Goal: Task Accomplishment & Management: Complete application form

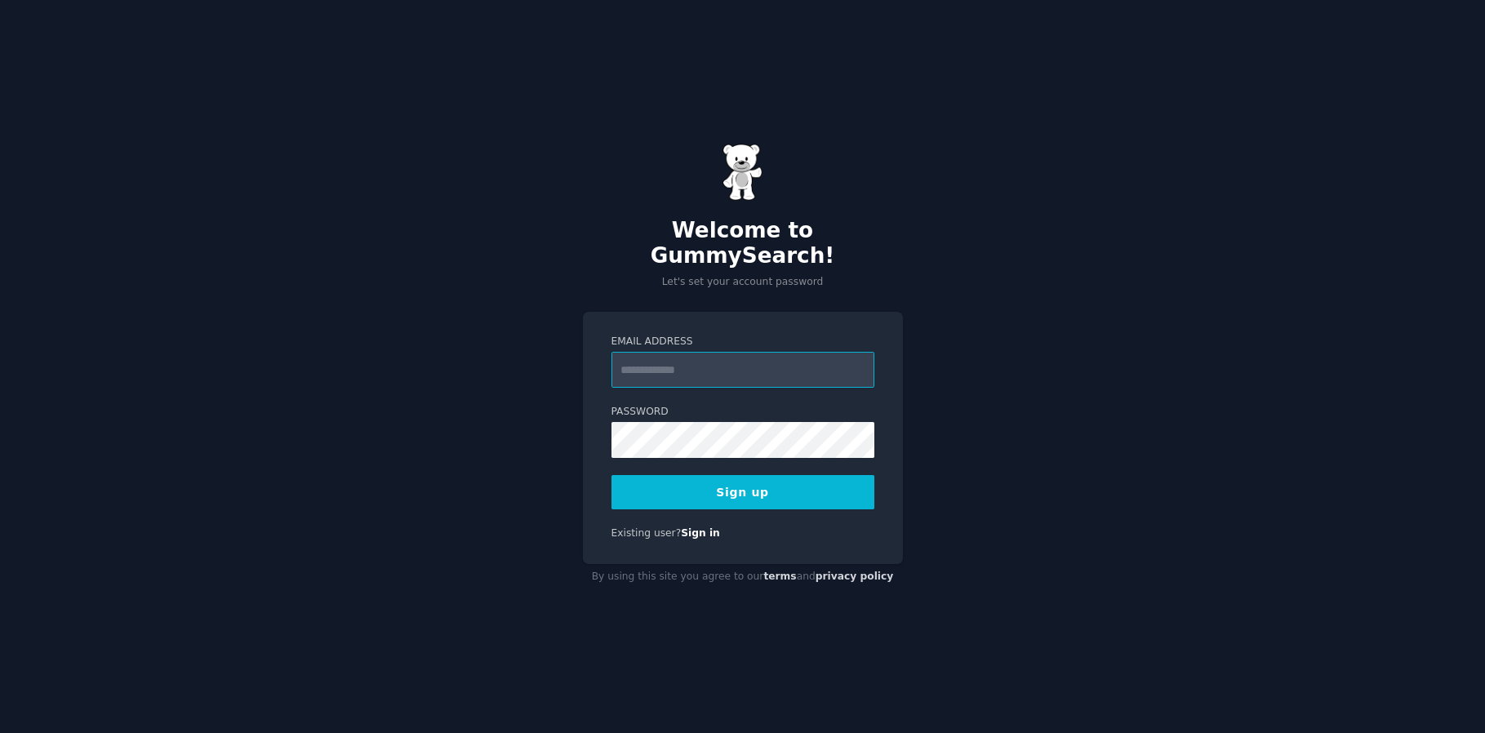
click at [680, 362] on input "Email Address" at bounding box center [743, 370] width 263 height 36
type input "**********"
click at [586, 428] on div "**********" at bounding box center [743, 438] width 320 height 252
click at [745, 482] on button "Sign up" at bounding box center [743, 492] width 263 height 34
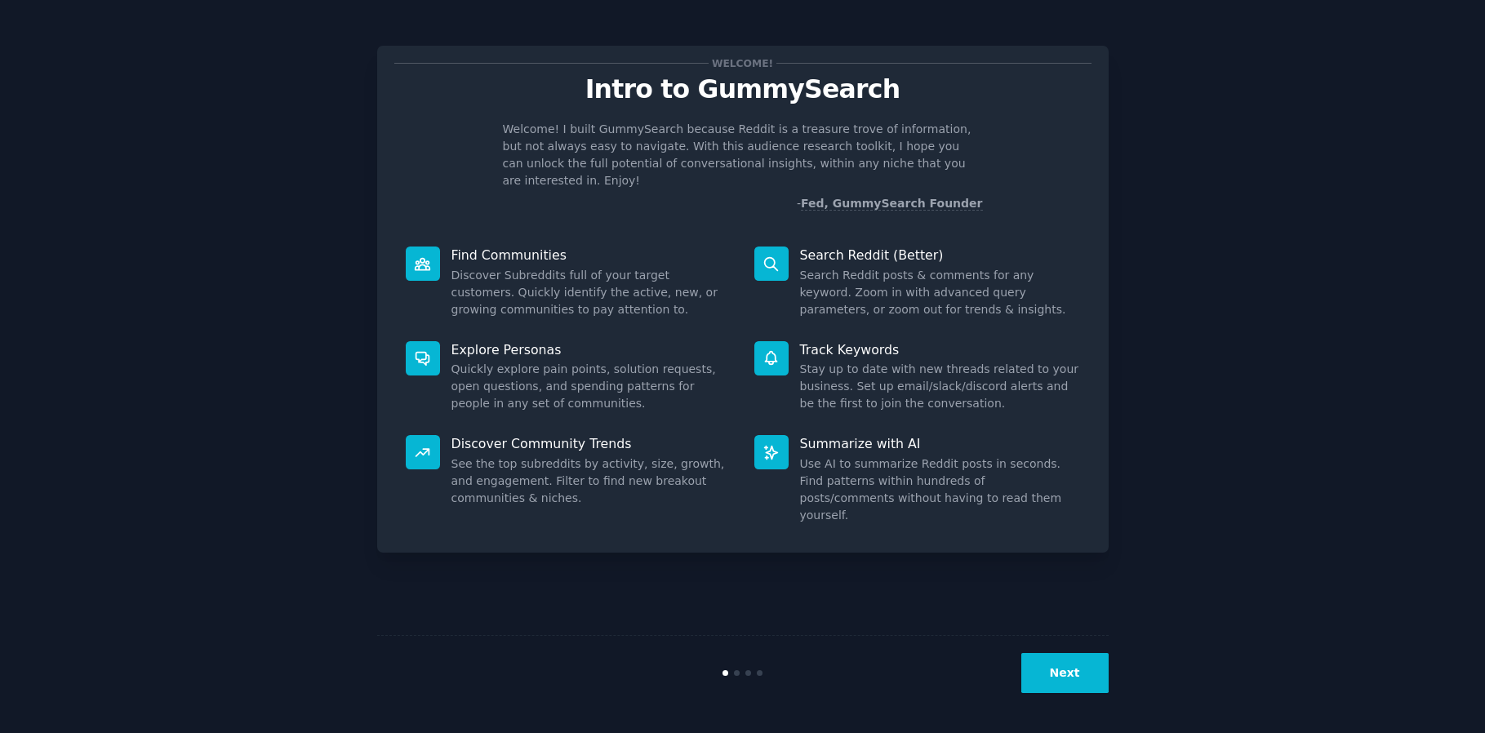
click at [956, 247] on p "Search Reddit (Better)" at bounding box center [940, 255] width 280 height 17
click at [1073, 679] on button "Next" at bounding box center [1065, 673] width 87 height 40
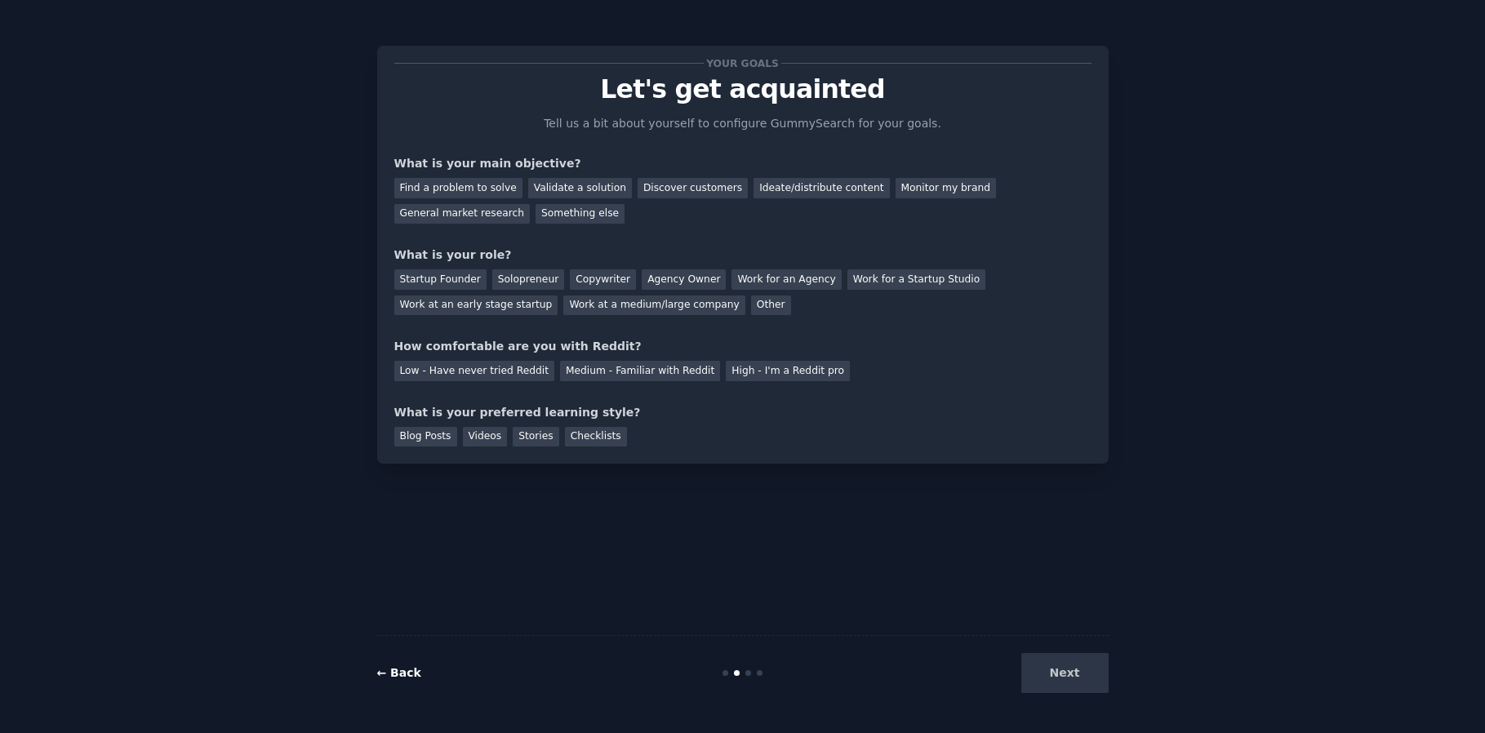
click at [405, 678] on link "← Back" at bounding box center [399, 672] width 44 height 13
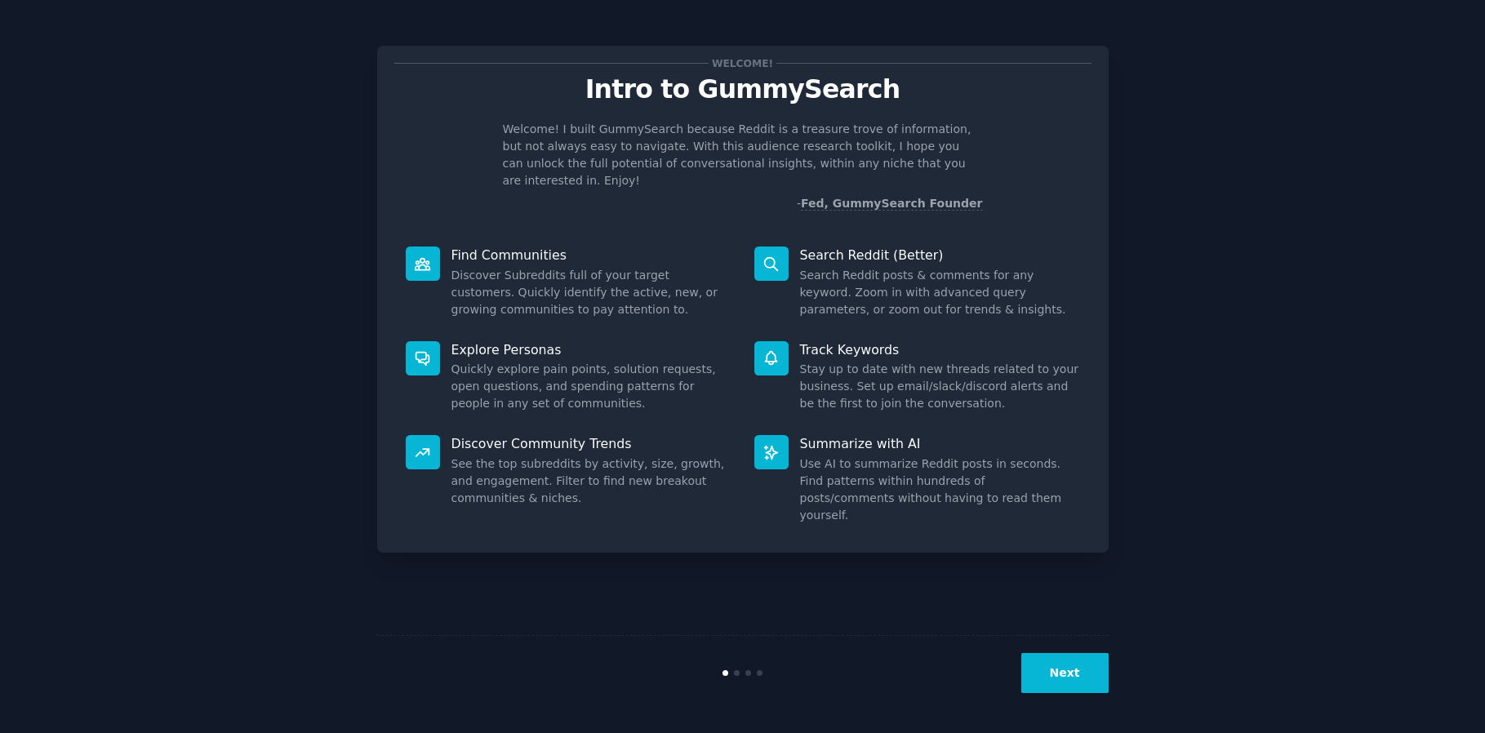
click at [1080, 668] on button "Next" at bounding box center [1065, 673] width 87 height 40
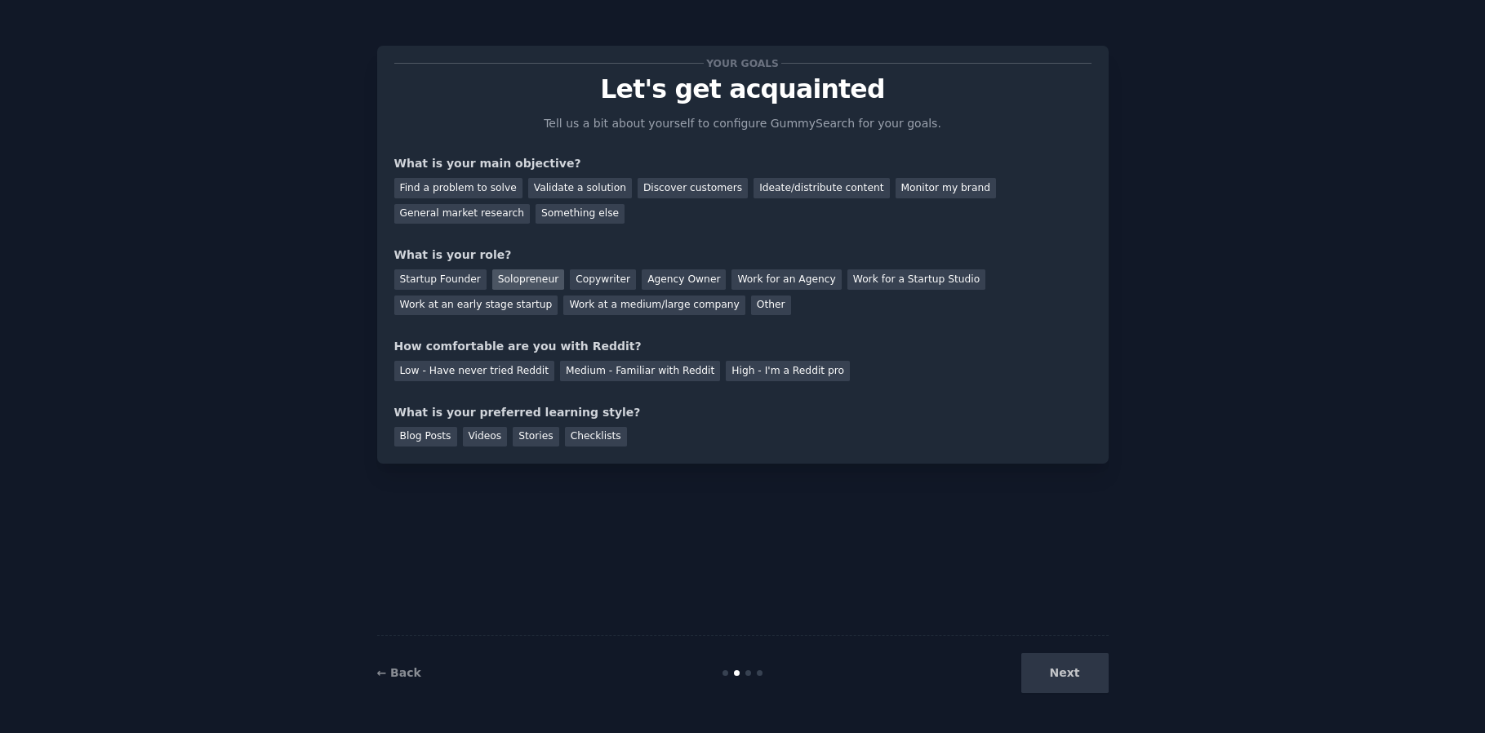
click at [546, 281] on div "Solopreneur" at bounding box center [528, 279] width 72 height 20
click at [577, 188] on div "Validate a solution" at bounding box center [580, 188] width 104 height 20
click at [483, 372] on div "Low - Have never tried Reddit" at bounding box center [474, 371] width 160 height 20
click at [489, 440] on div "Videos" at bounding box center [485, 437] width 45 height 20
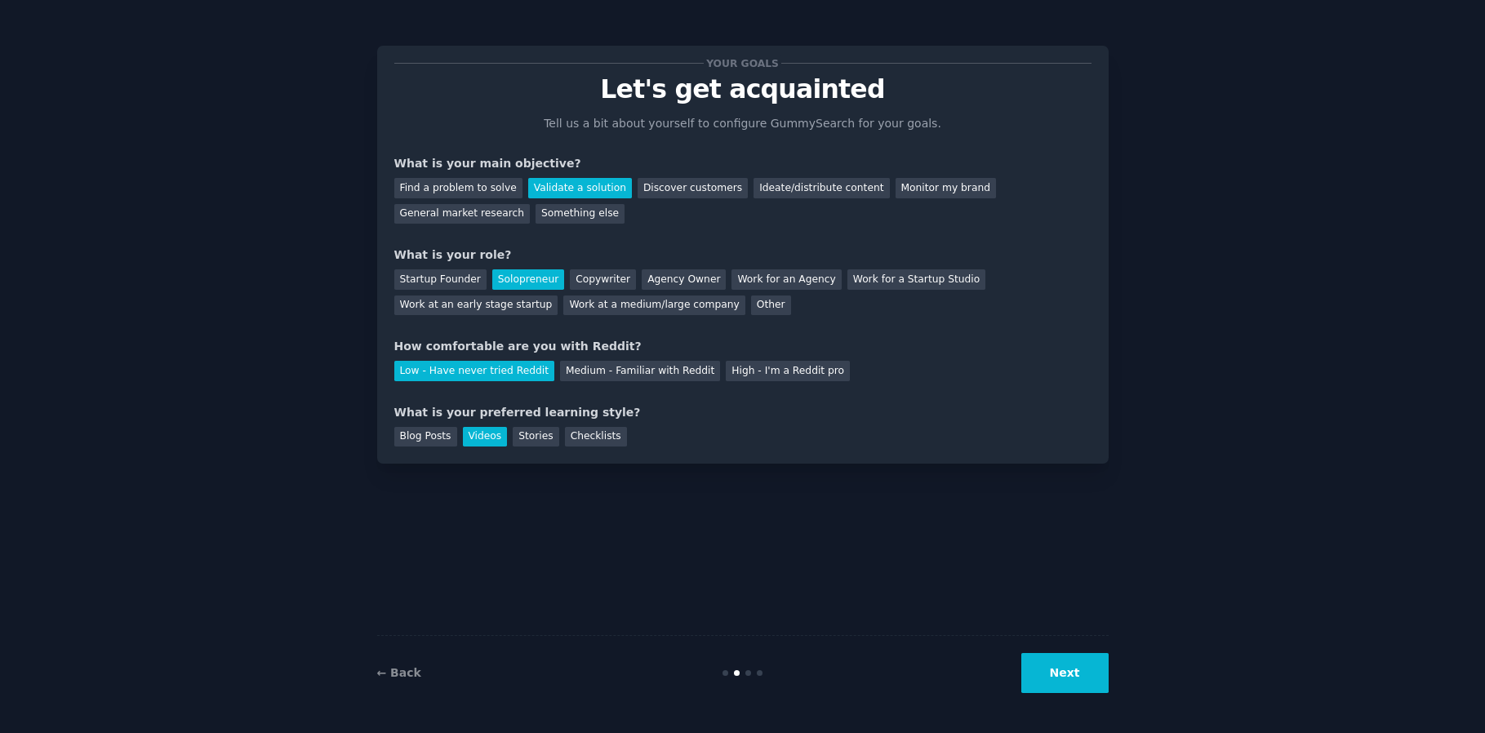
click at [1067, 673] on button "Next" at bounding box center [1065, 673] width 87 height 40
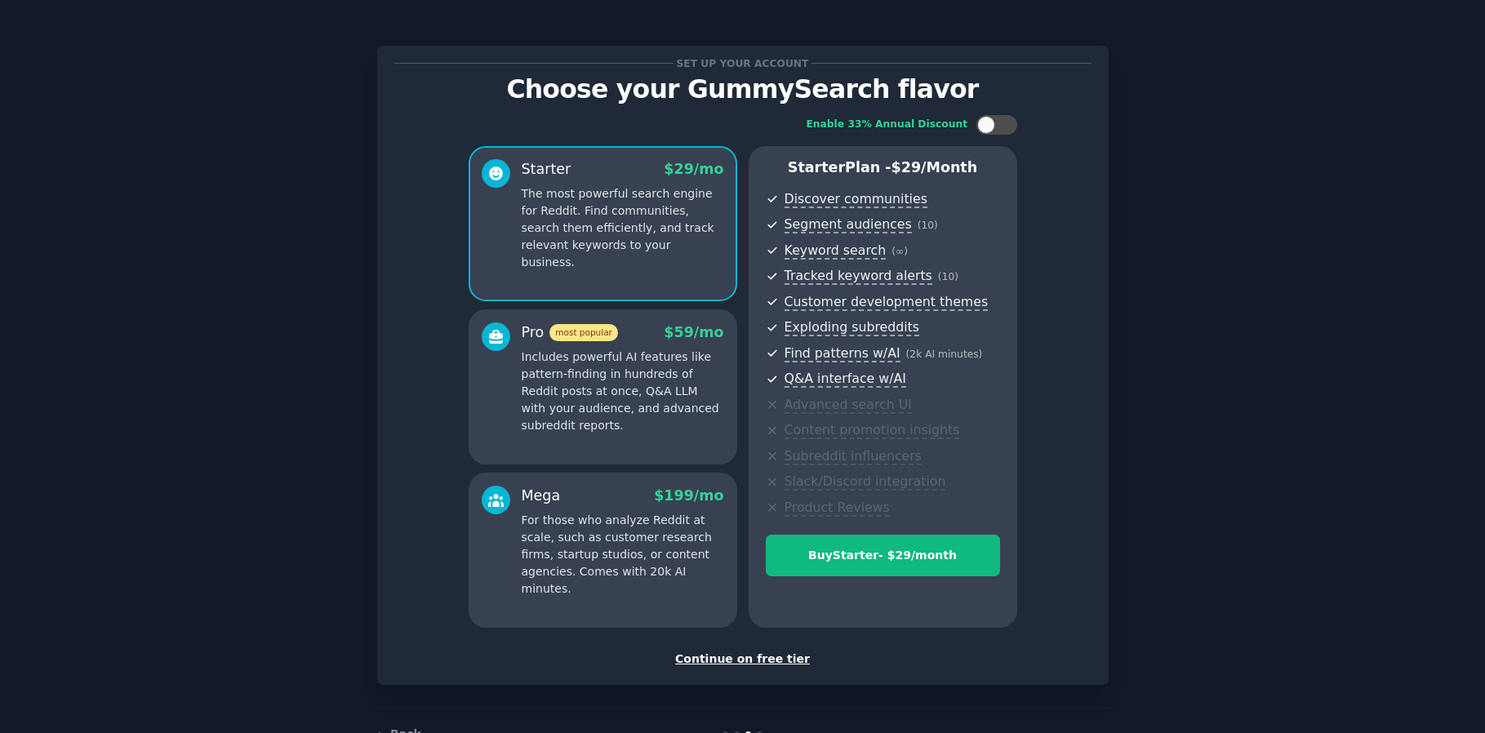
click at [759, 661] on div "Continue on free tier" at bounding box center [742, 659] width 697 height 17
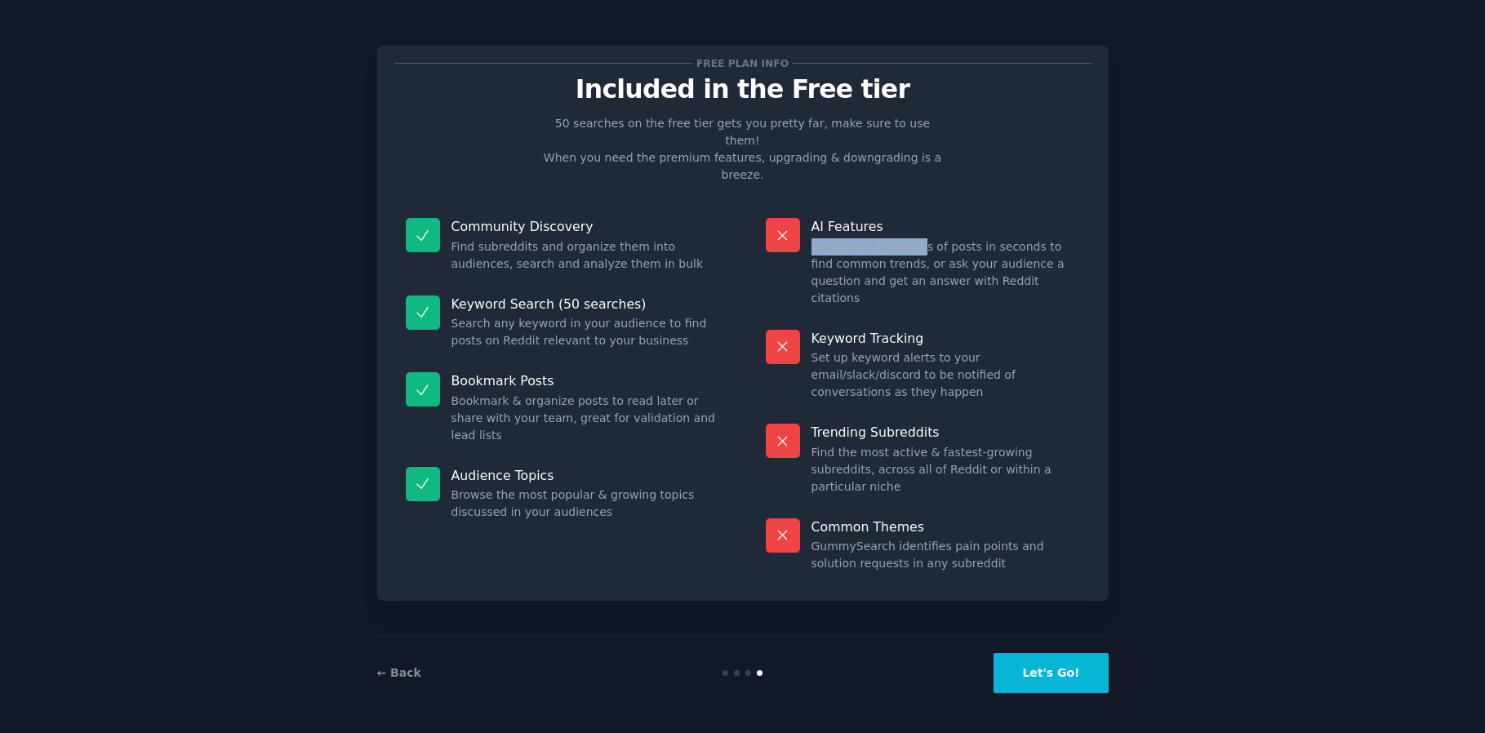
drag, startPoint x: 918, startPoint y: 220, endPoint x: 965, endPoint y: 193, distance: 54.9
click at [965, 207] on div "AI Features Summarize hundreds of posts in seconds to find common trends, or as…" at bounding box center [923, 263] width 337 height 112
click at [1002, 207] on div "AI Features Summarize hundreds of posts in seconds to find common trends, or as…" at bounding box center [923, 263] width 337 height 112
drag, startPoint x: 836, startPoint y: 216, endPoint x: 989, endPoint y: 203, distance: 153.3
click at [989, 238] on dd "Summarize hundreds of posts in seconds to find common trends, or ask your audie…" at bounding box center [946, 272] width 269 height 69
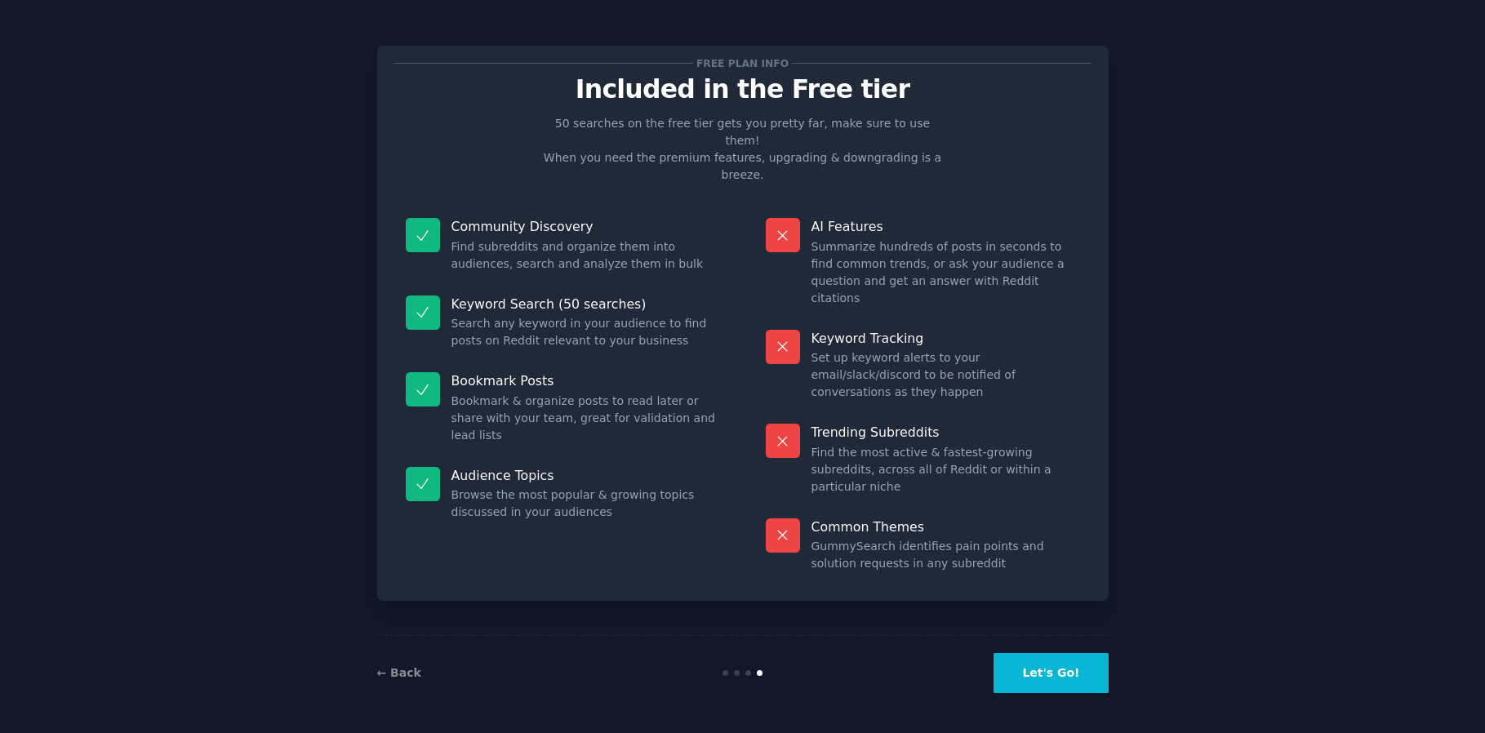
click at [943, 239] on dd "Summarize hundreds of posts in seconds to find common trends, or ask your audie…" at bounding box center [946, 272] width 269 height 69
drag, startPoint x: 862, startPoint y: 304, endPoint x: 1056, endPoint y: 324, distance: 195.4
click at [1056, 350] on dd "Set up keyword alerts to your email/slack/discord to be notified of conversatio…" at bounding box center [946, 375] width 269 height 51
drag, startPoint x: 818, startPoint y: 386, endPoint x: 1026, endPoint y: 423, distance: 210.7
click at [1026, 423] on dl "AI Features Summarize hundreds of posts in seconds to find common trends, or as…" at bounding box center [923, 395] width 337 height 377
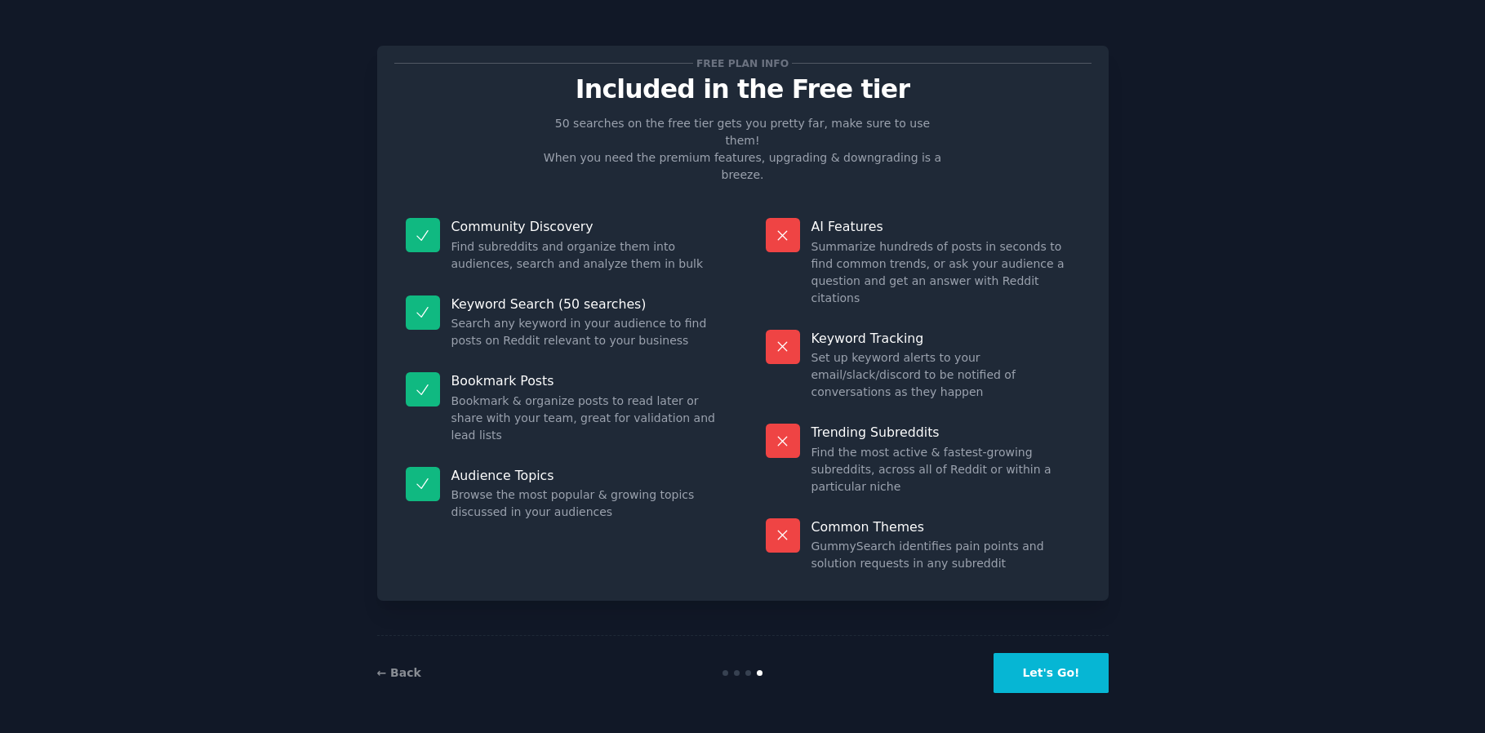
click at [685, 467] on p "Audience Topics" at bounding box center [586, 475] width 269 height 17
click at [1065, 677] on button "Let's Go!" at bounding box center [1051, 673] width 114 height 40
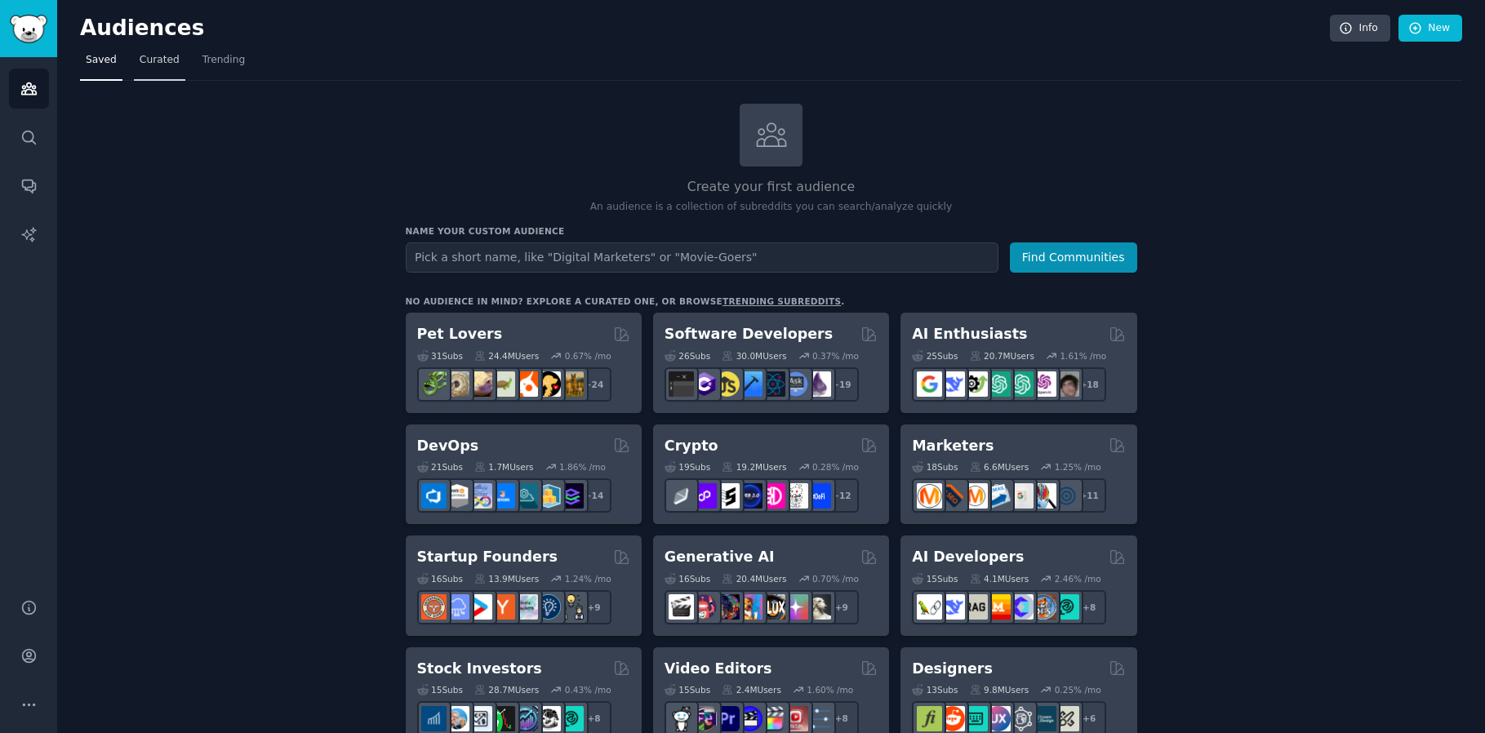
click at [167, 62] on span "Curated" at bounding box center [160, 60] width 40 height 15
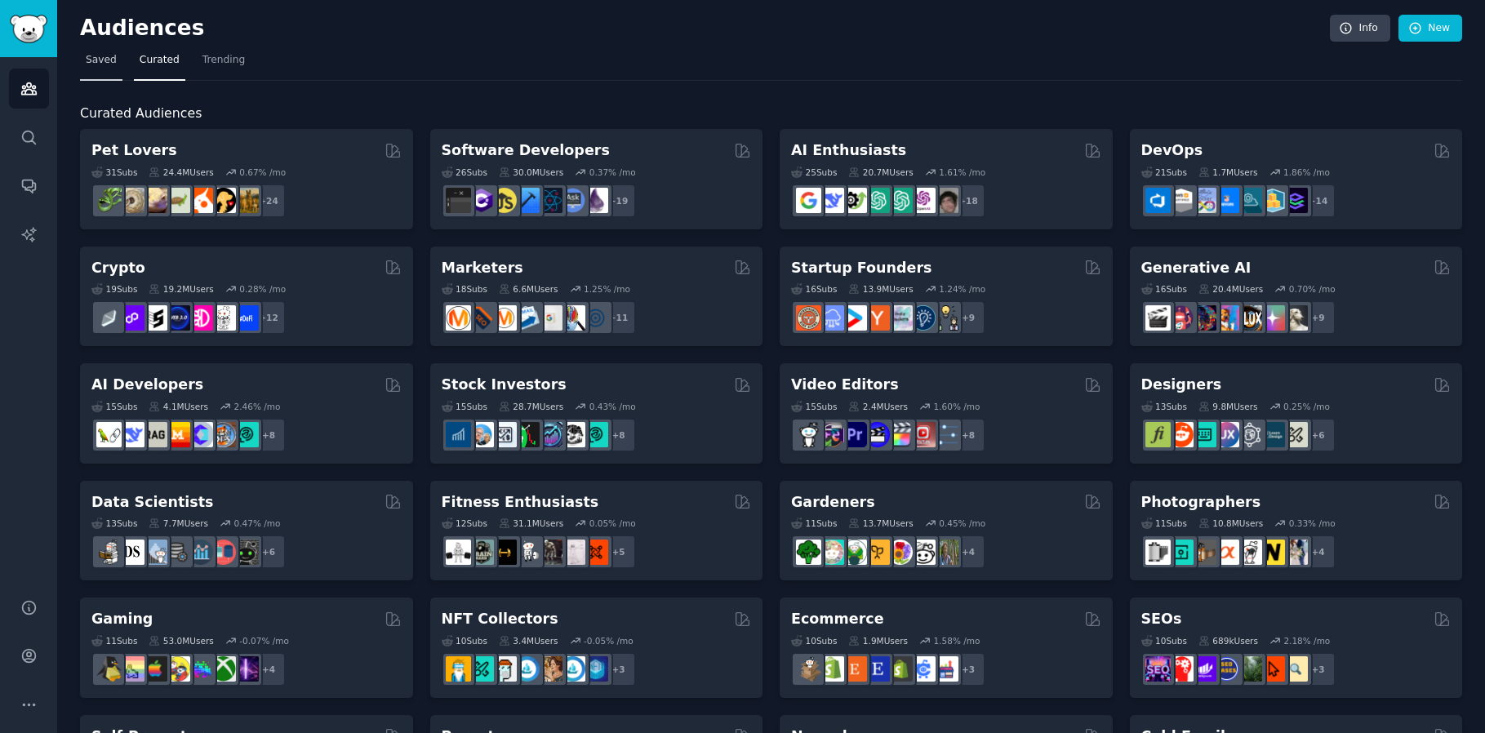
click at [115, 68] on link "Saved" at bounding box center [101, 63] width 42 height 33
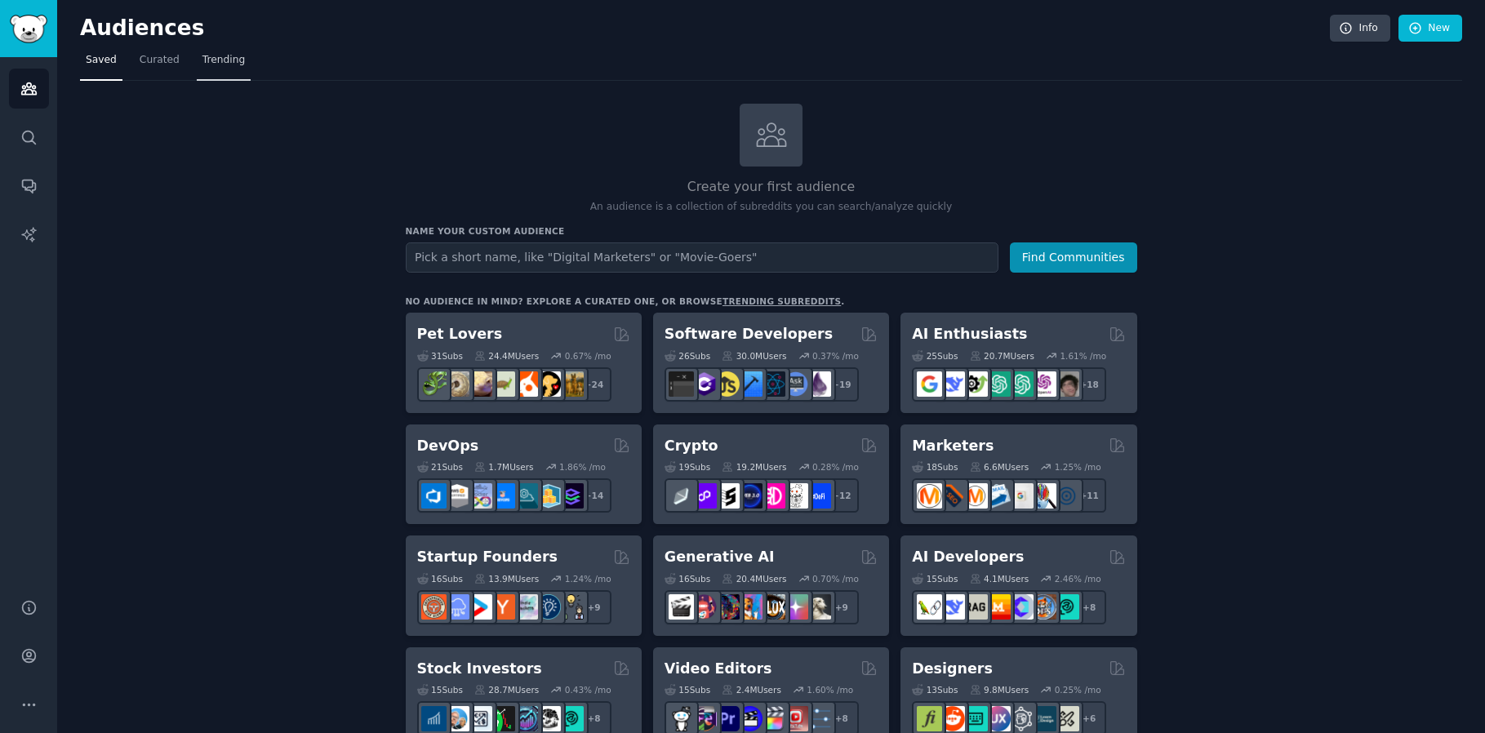
click at [239, 68] on link "Trending" at bounding box center [224, 63] width 54 height 33
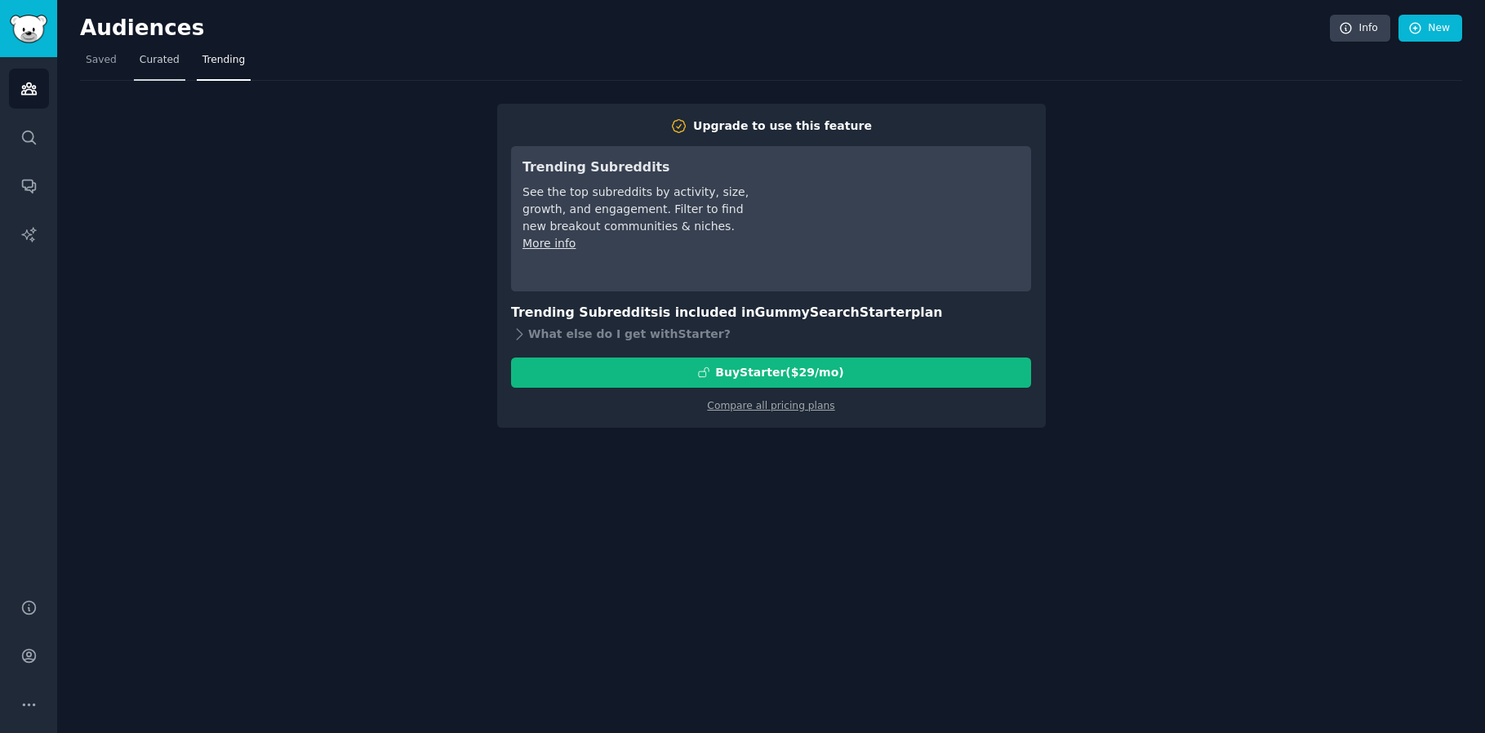
click at [149, 64] on span "Curated" at bounding box center [160, 60] width 40 height 15
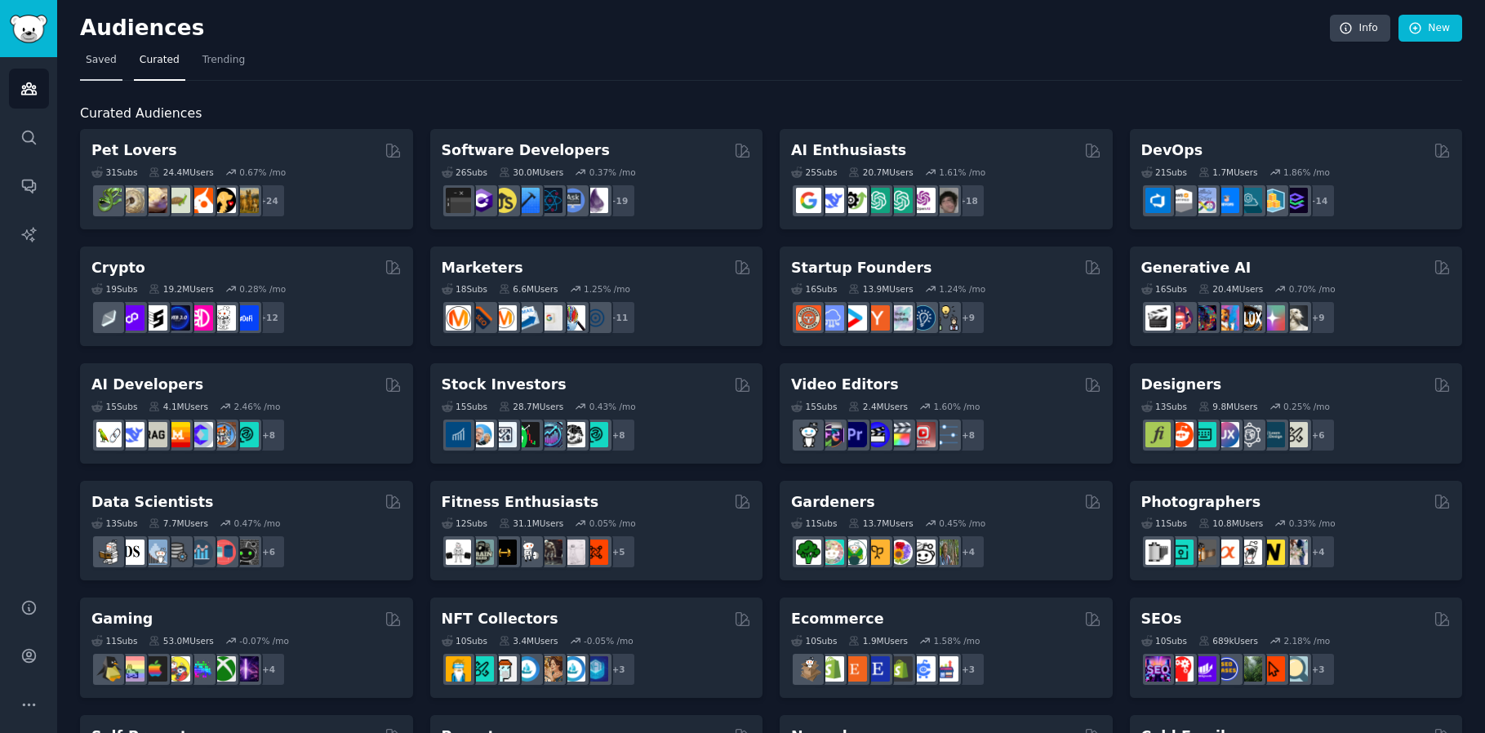
click at [99, 61] on span "Saved" at bounding box center [101, 60] width 31 height 15
